Goal: Task Accomplishment & Management: Complete application form

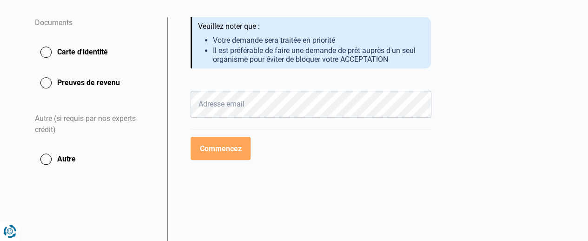
scroll to position [186, 0]
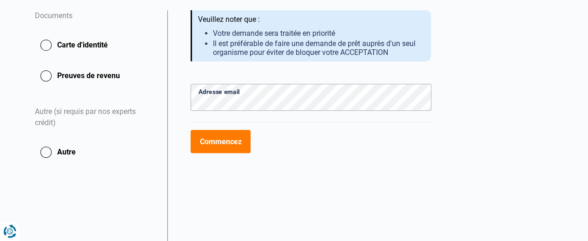
click at [44, 44] on button "Carte d'identité" at bounding box center [95, 44] width 121 height 23
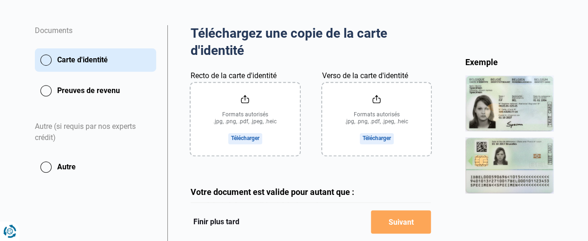
scroll to position [186, 0]
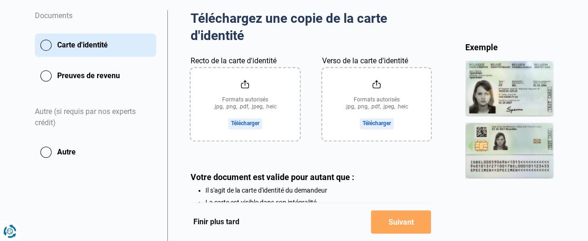
click at [252, 123] on input "Recto de la carte d'identité" at bounding box center [245, 104] width 109 height 72
click at [254, 123] on input "Recto de la carte d'identité" at bounding box center [245, 104] width 109 height 72
click at [76, 44] on button "Carte d'identité" at bounding box center [95, 44] width 121 height 23
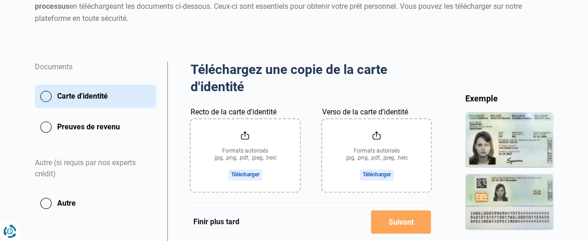
scroll to position [139, 0]
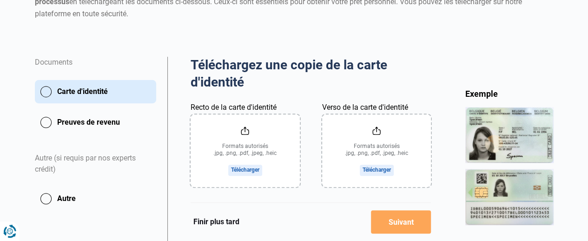
click at [252, 169] on input "Recto de la carte d'identité" at bounding box center [245, 150] width 109 height 72
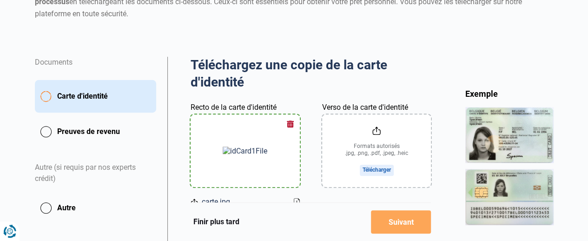
click at [389, 176] on input "Verso de la carte d'identité" at bounding box center [376, 150] width 109 height 72
type input "C:\fakepath\carte.jpg"
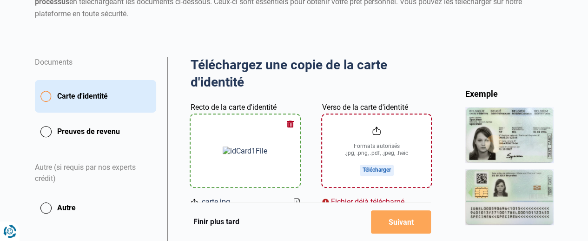
click at [370, 172] on input "Verso de la carte d'identité" at bounding box center [376, 150] width 109 height 72
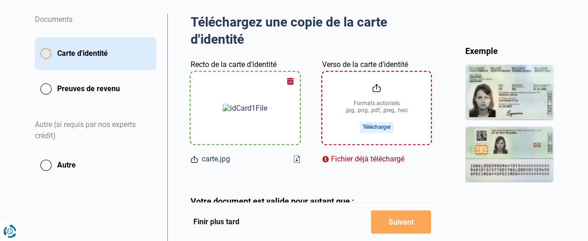
scroll to position [186, 0]
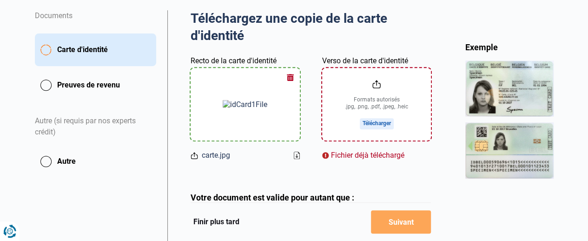
click at [384, 122] on input "Verso de la carte d'identité" at bounding box center [376, 104] width 109 height 72
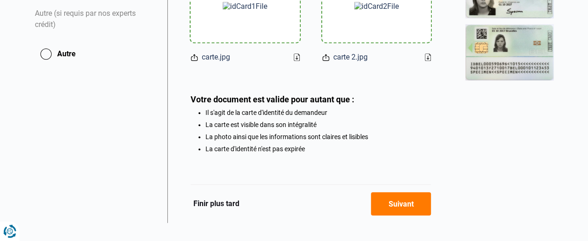
scroll to position [298, 0]
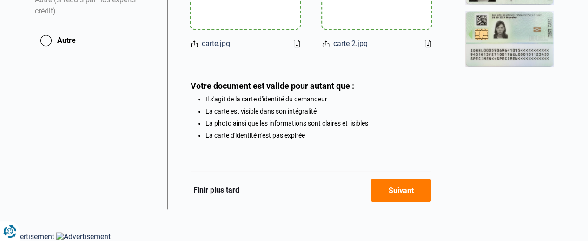
click at [424, 190] on button "Suivant" at bounding box center [401, 189] width 60 height 23
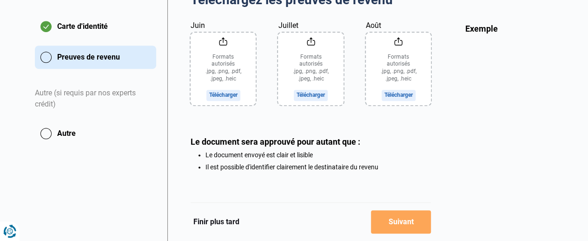
scroll to position [190, 0]
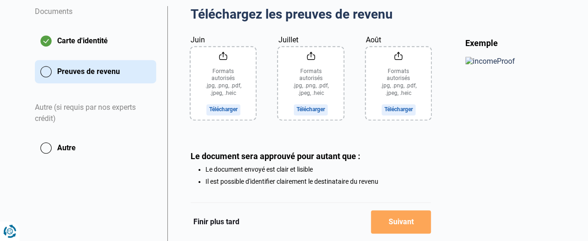
click at [229, 109] on input "Juin" at bounding box center [224, 83] width 66 height 72
